Goal: Navigation & Orientation: Find specific page/section

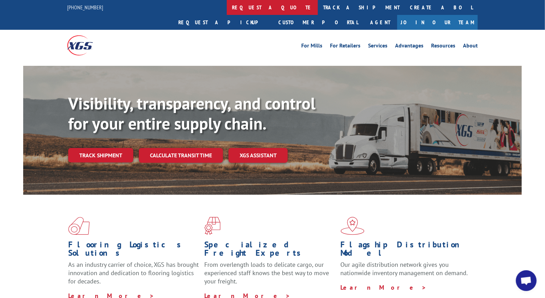
scroll to position [615, 0]
click at [227, 9] on link "request a quote" at bounding box center [272, 7] width 91 height 15
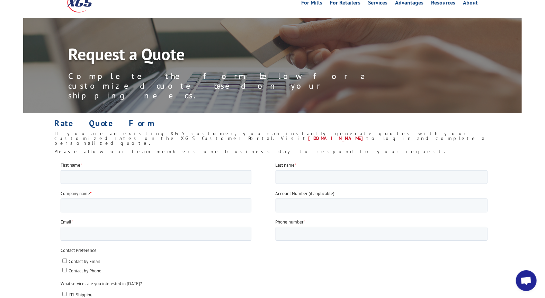
scroll to position [77, 0]
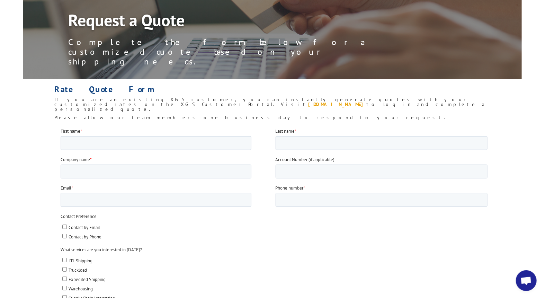
click at [336, 101] on link "[DOMAIN_NAME]" at bounding box center [337, 104] width 58 height 6
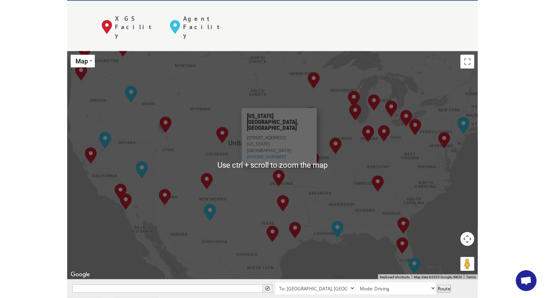
scroll to position [307, 0]
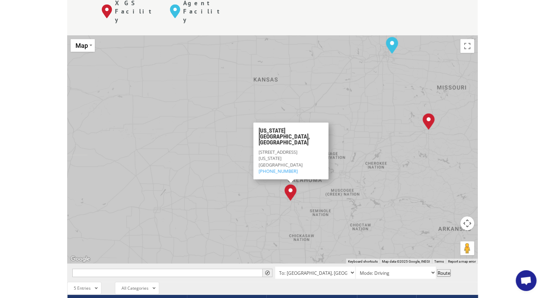
drag, startPoint x: 247, startPoint y: 87, endPoint x: 209, endPoint y: 113, distance: 46.1
click at [210, 113] on div "[GEOGRAPHIC_DATA], [GEOGRAPHIC_DATA] [GEOGRAPHIC_DATA], [GEOGRAPHIC_DATA] [GEOG…" at bounding box center [272, 150] width 410 height 228
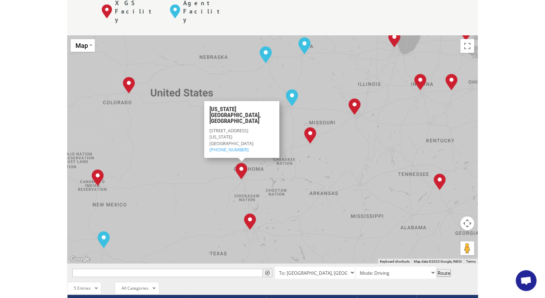
click at [255, 64] on div "[GEOGRAPHIC_DATA], [GEOGRAPHIC_DATA] [GEOGRAPHIC_DATA], [GEOGRAPHIC_DATA] [GEOG…" at bounding box center [272, 150] width 410 height 228
click at [229, 59] on div "[GEOGRAPHIC_DATA], [GEOGRAPHIC_DATA] [GEOGRAPHIC_DATA], [GEOGRAPHIC_DATA] [GEOG…" at bounding box center [272, 150] width 410 height 228
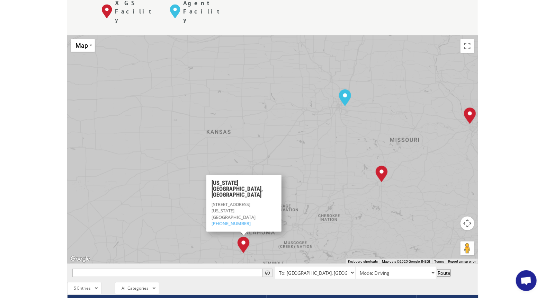
drag, startPoint x: 298, startPoint y: 71, endPoint x: 229, endPoint y: 71, distance: 68.2
click at [229, 71] on div "[GEOGRAPHIC_DATA], [GEOGRAPHIC_DATA] [GEOGRAPHIC_DATA], [GEOGRAPHIC_DATA] [GEOG…" at bounding box center [272, 150] width 410 height 228
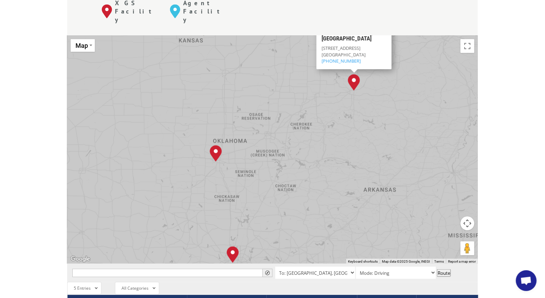
drag, startPoint x: 267, startPoint y: 141, endPoint x: 258, endPoint y: 51, distance: 90.4
click at [258, 51] on div "[GEOGRAPHIC_DATA], [GEOGRAPHIC_DATA] [GEOGRAPHIC_DATA], [GEOGRAPHIC_DATA] [GEOG…" at bounding box center [272, 150] width 410 height 228
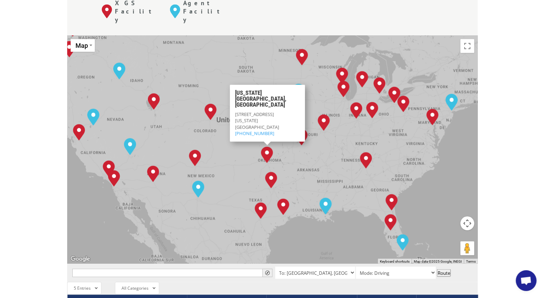
drag, startPoint x: 151, startPoint y: 128, endPoint x: 247, endPoint y: 130, distance: 95.9
click at [247, 130] on div "[GEOGRAPHIC_DATA], [GEOGRAPHIC_DATA] [GEOGRAPHIC_DATA], [GEOGRAPHIC_DATA] [GEOG…" at bounding box center [272, 150] width 410 height 228
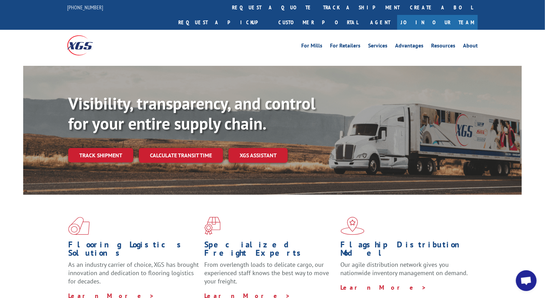
scroll to position [615, 0]
